Goal: Task Accomplishment & Management: Use online tool/utility

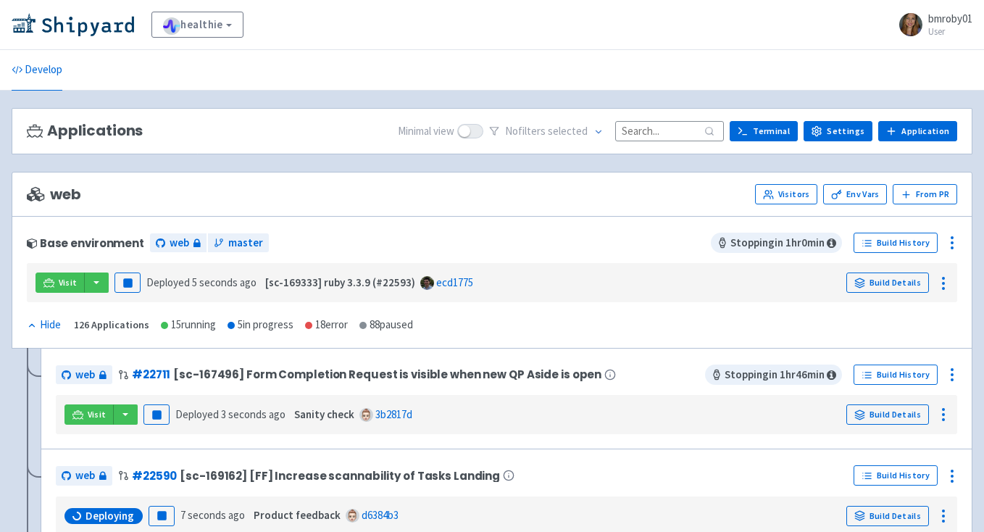
click at [662, 129] on input at bounding box center [669, 131] width 109 height 20
paste input "169377"
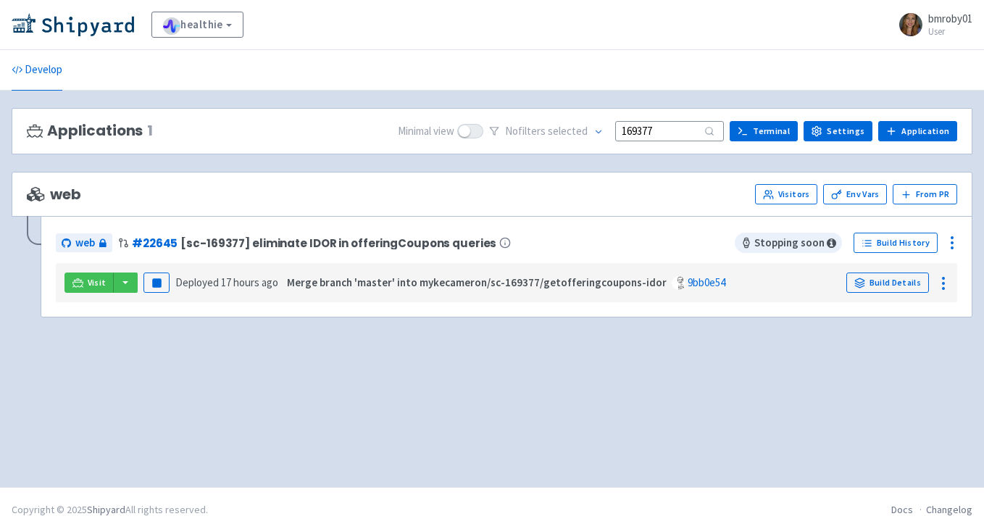
type input "169377"
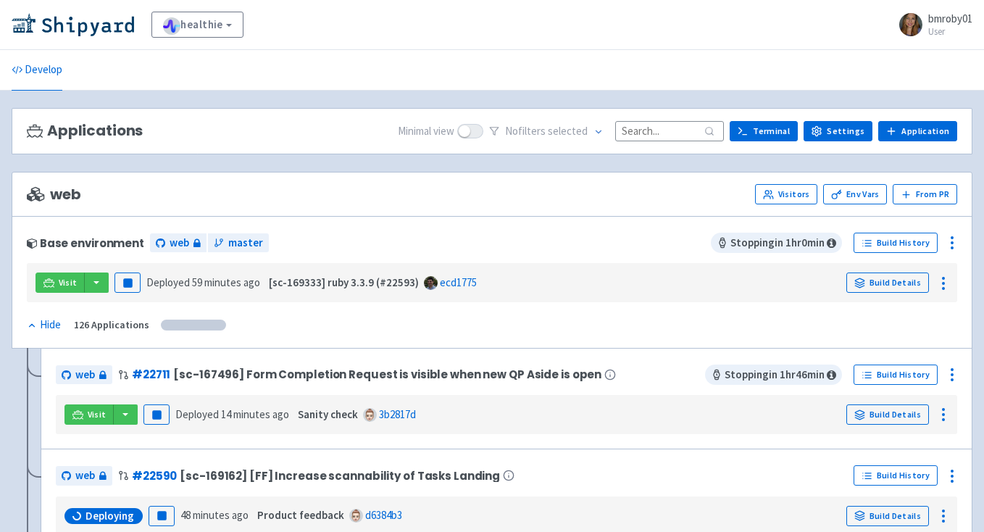
click at [644, 121] on input at bounding box center [669, 131] width 109 height 20
paste input "169377"
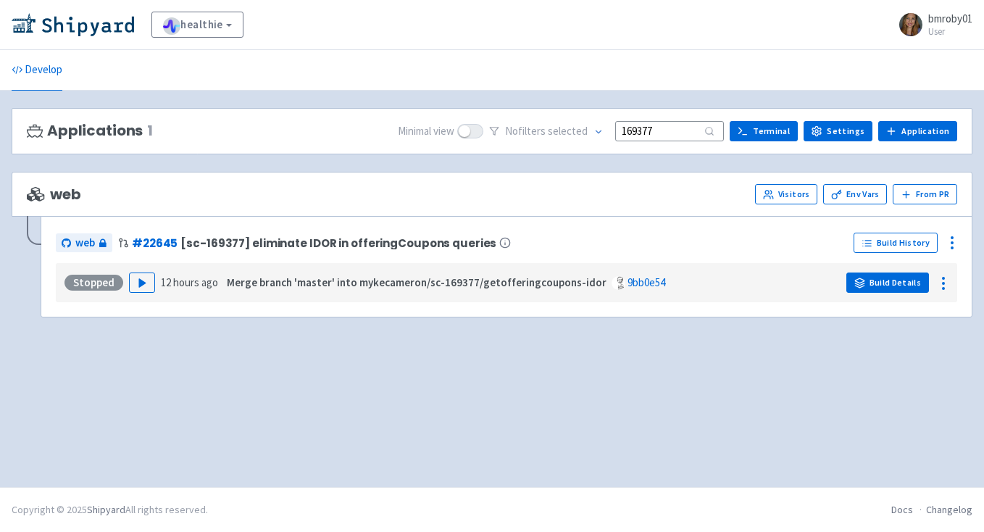
type input "169377"
click at [881, 281] on link "Build Details" at bounding box center [887, 282] width 83 height 20
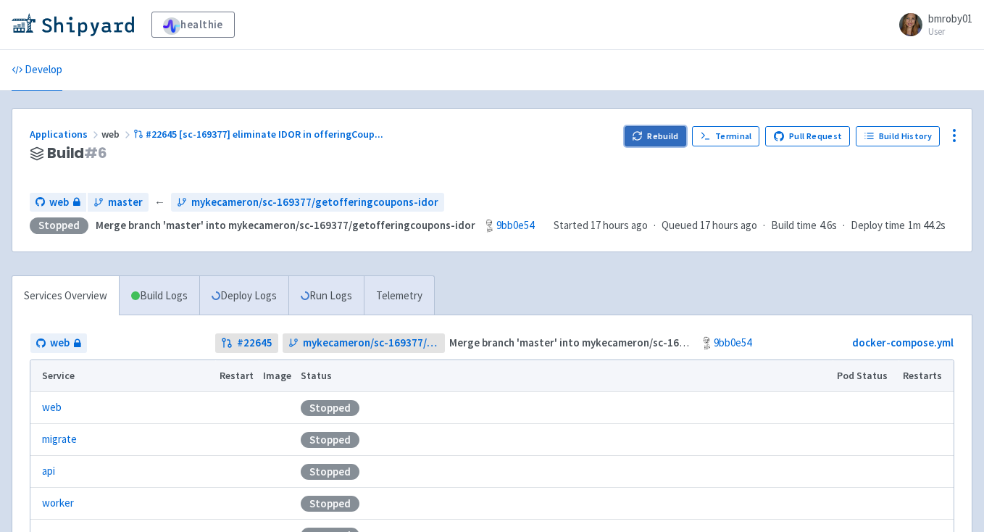
click at [643, 138] on icon "button" at bounding box center [637, 135] width 11 height 11
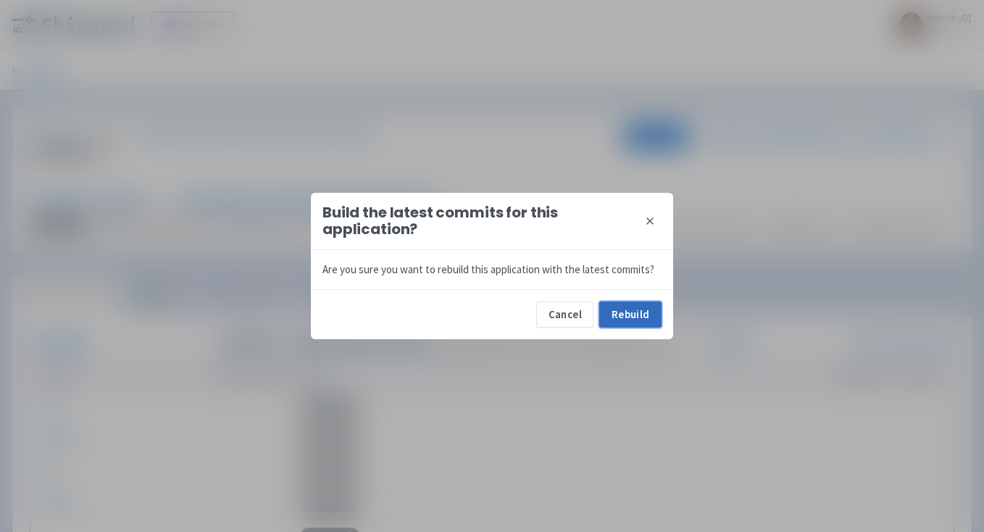
click at [635, 309] on button "Rebuild" at bounding box center [630, 314] width 62 height 26
